Goal: Find contact information: Find contact information

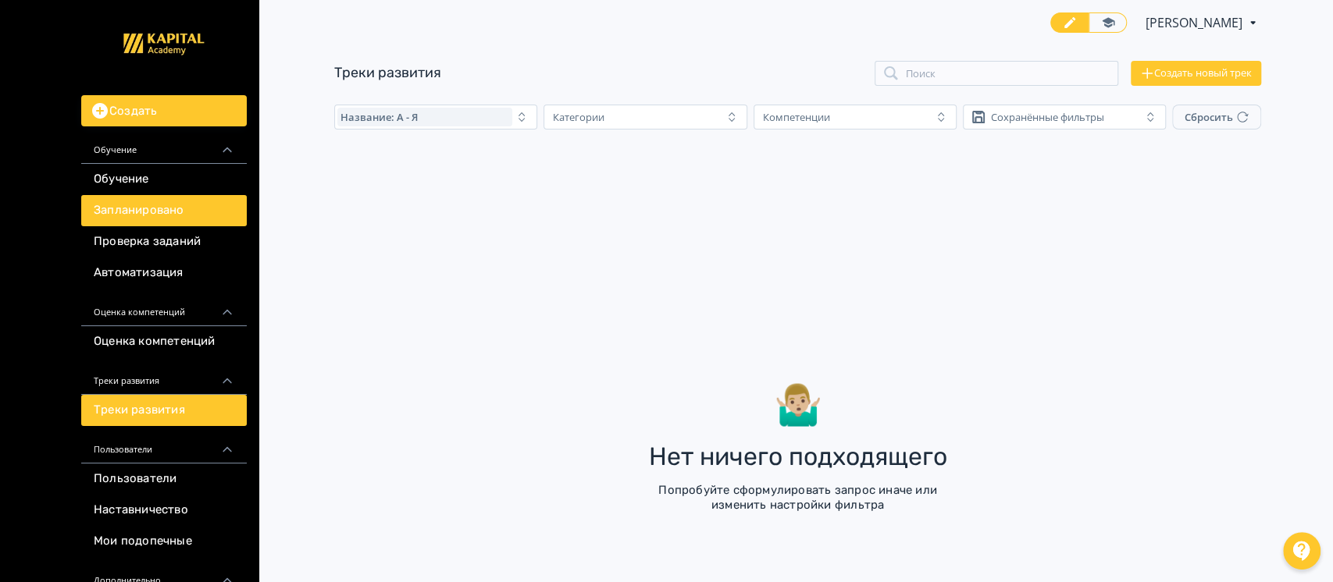
click at [117, 198] on link "Запланировано" at bounding box center [164, 210] width 166 height 31
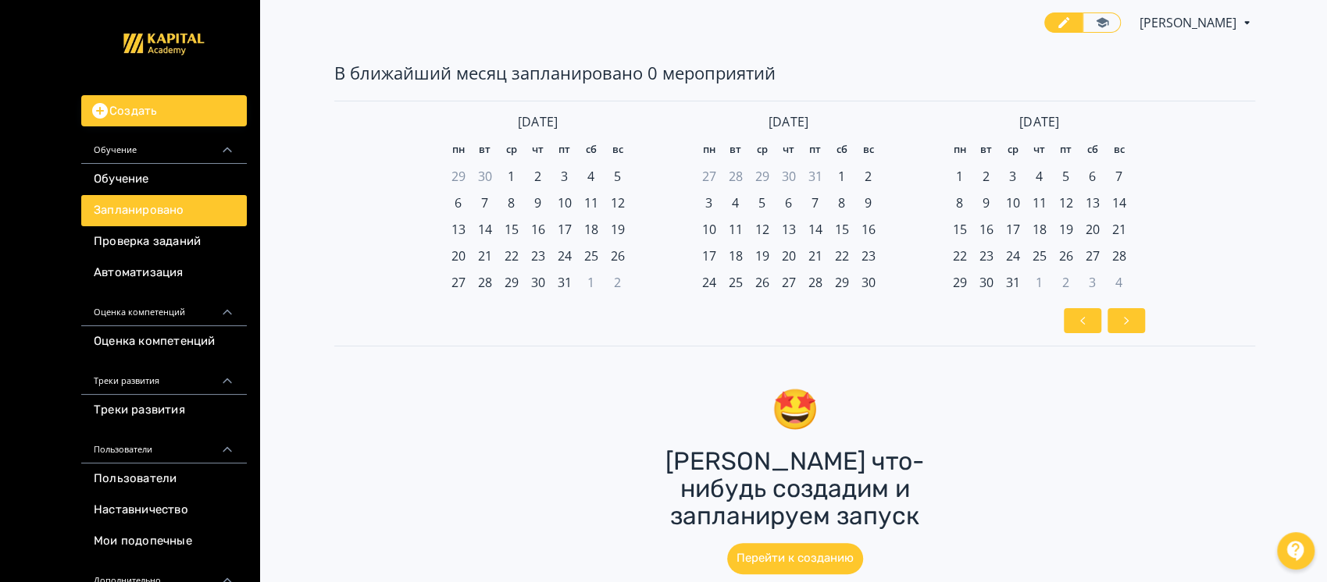
click at [108, 168] on link "Обучение" at bounding box center [164, 179] width 166 height 31
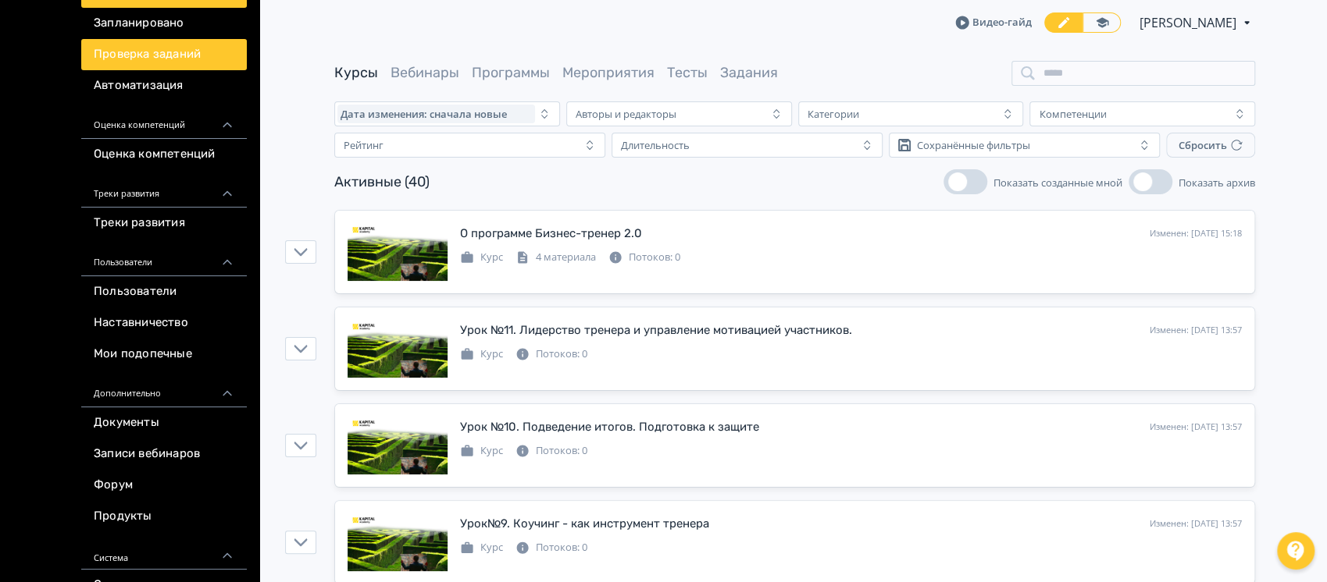
scroll to position [208, 0]
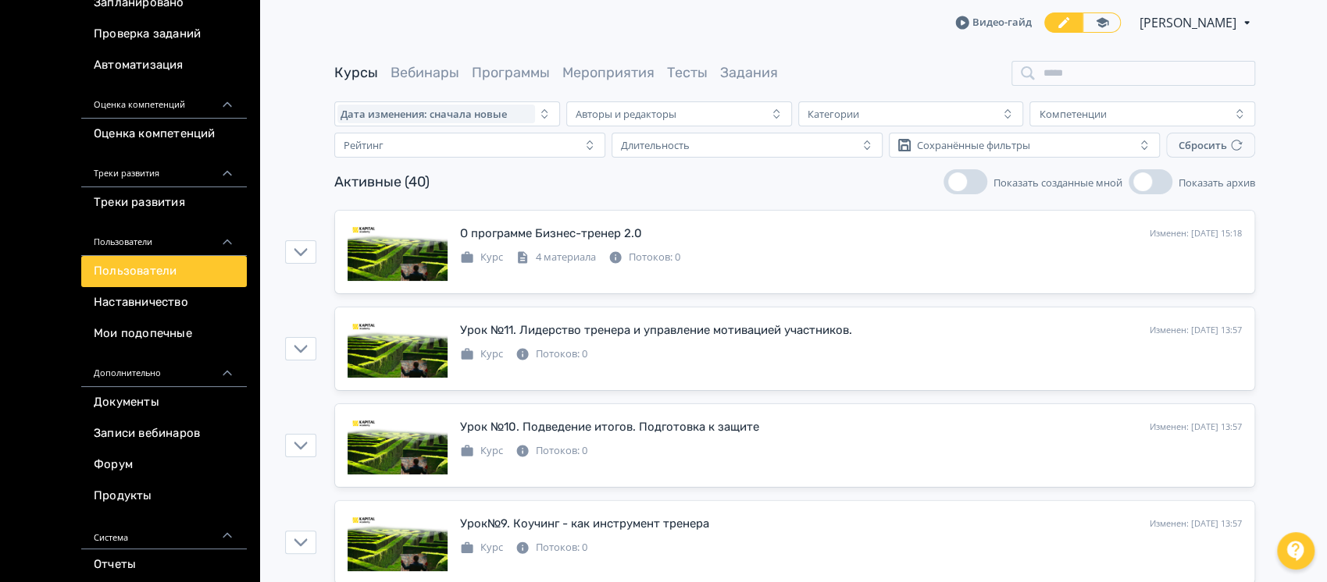
click at [126, 265] on link "Пользователи" at bounding box center [164, 271] width 166 height 31
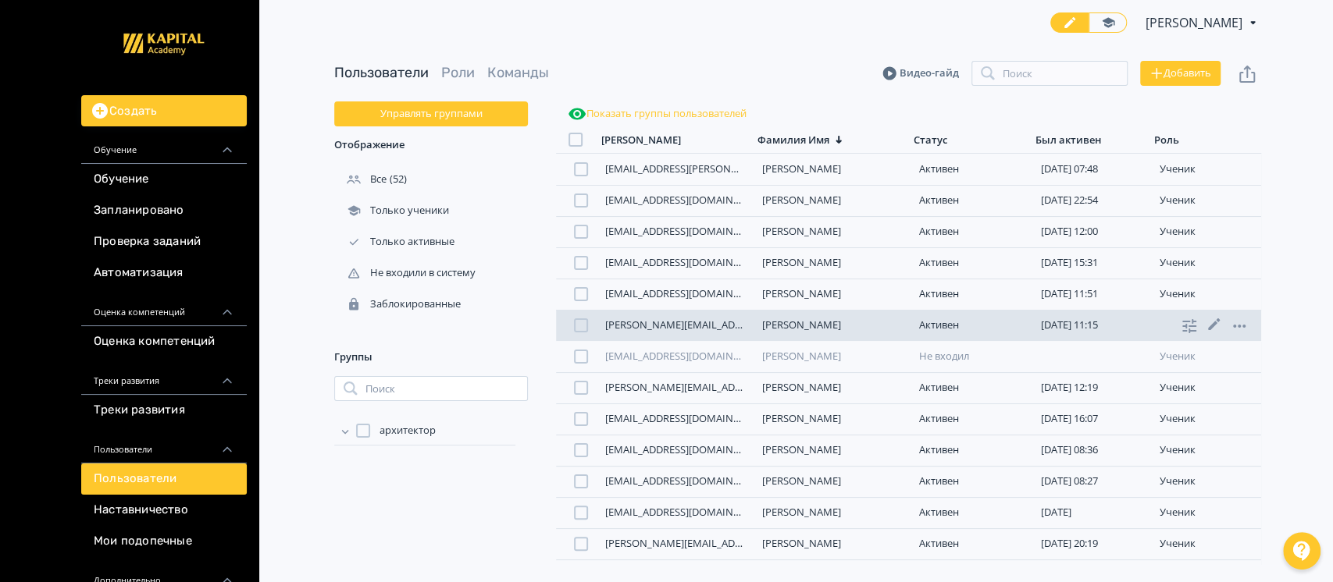
click at [701, 322] on link "[PERSON_NAME][EMAIL_ADDRESS][PERSON_NAME][DOMAIN_NAME]" at bounding box center [766, 325] width 322 height 14
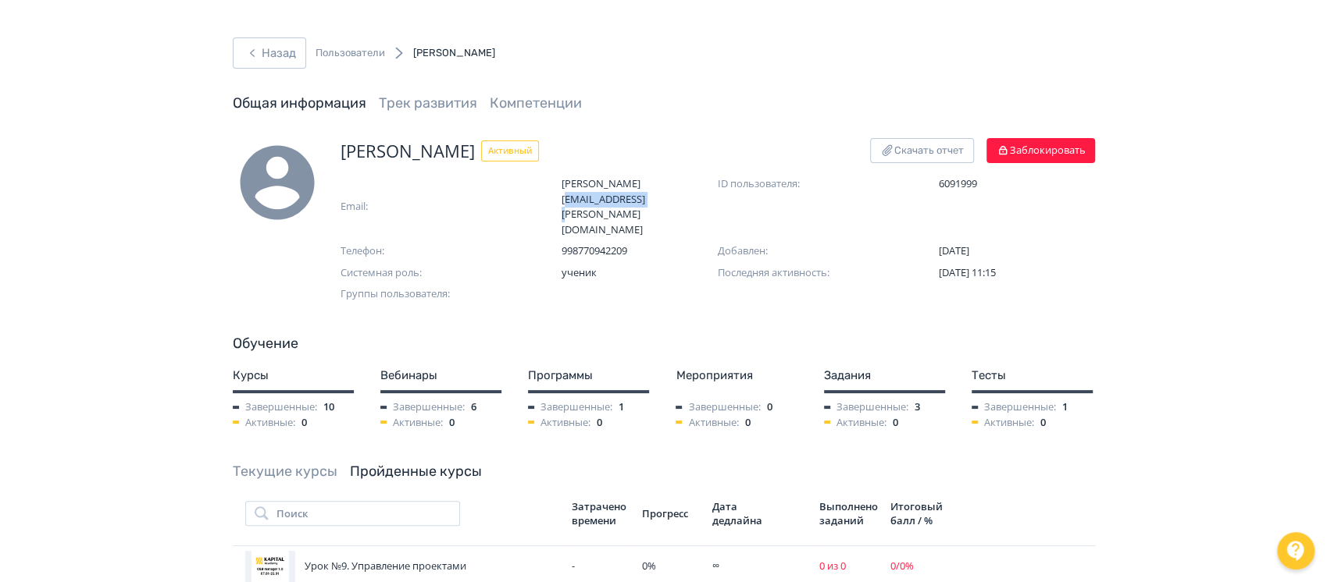
drag, startPoint x: 711, startPoint y: 183, endPoint x: 633, endPoint y: 188, distance: 78.3
click at [633, 188] on span "[PERSON_NAME][EMAIL_ADDRESS][PERSON_NAME][DOMAIN_NAME]" at bounding box center [639, 206] width 156 height 61
copy span "@[DOMAIN_NAME]"
